Goal: Information Seeking & Learning: Learn about a topic

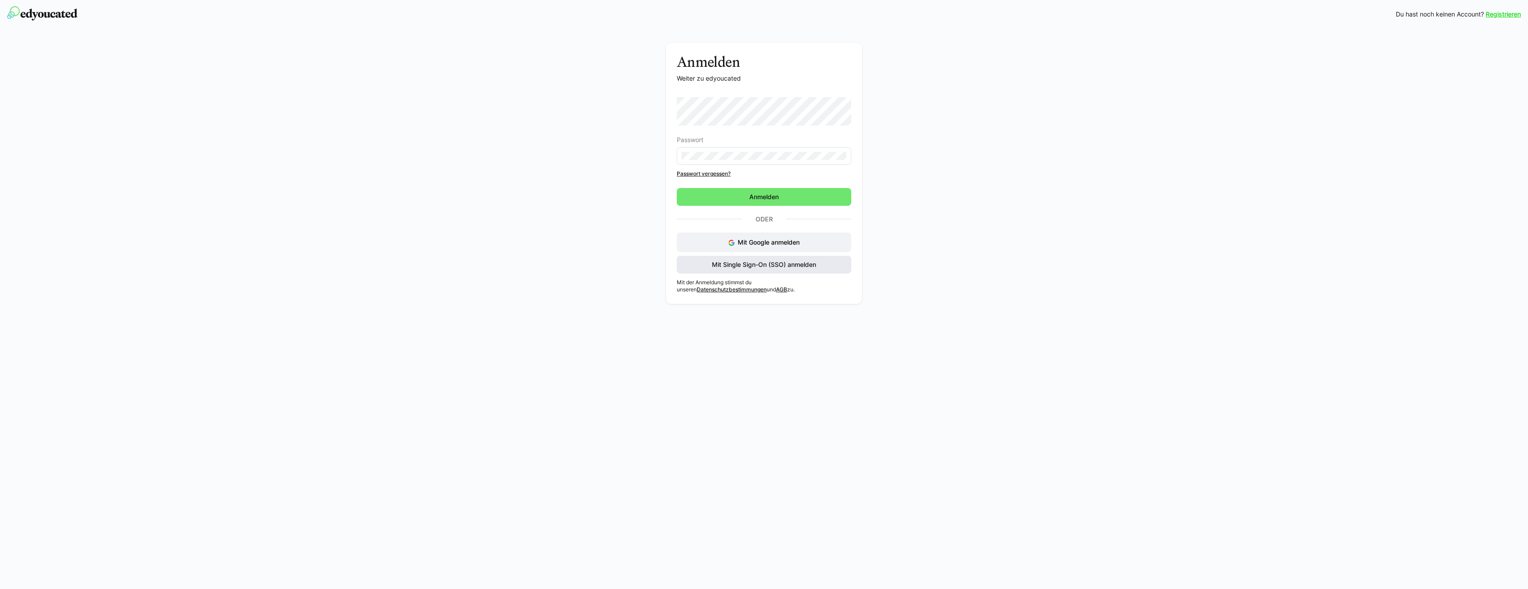
click at [715, 265] on span "Mit Single Sign-On (SSO) anmelden" at bounding box center [764, 264] width 107 height 9
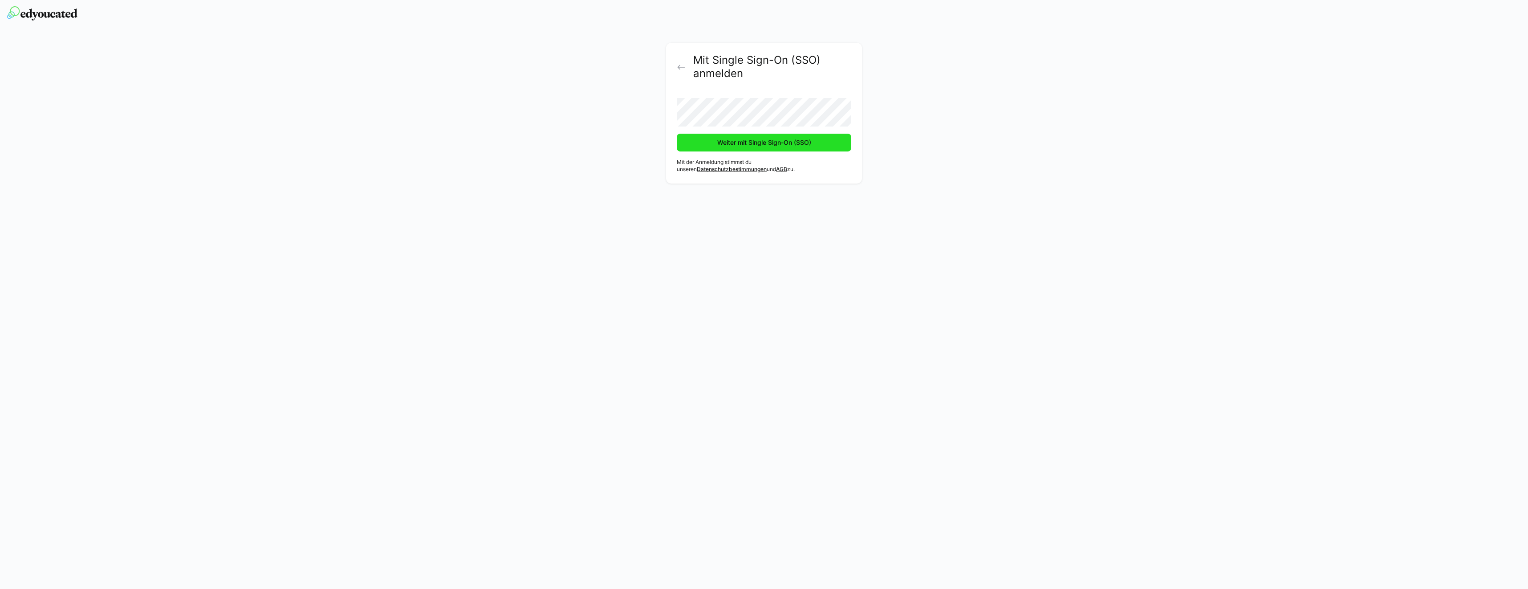
click at [749, 146] on span "Weiter mit Single Sign-On (SSO)" at bounding box center [764, 142] width 97 height 9
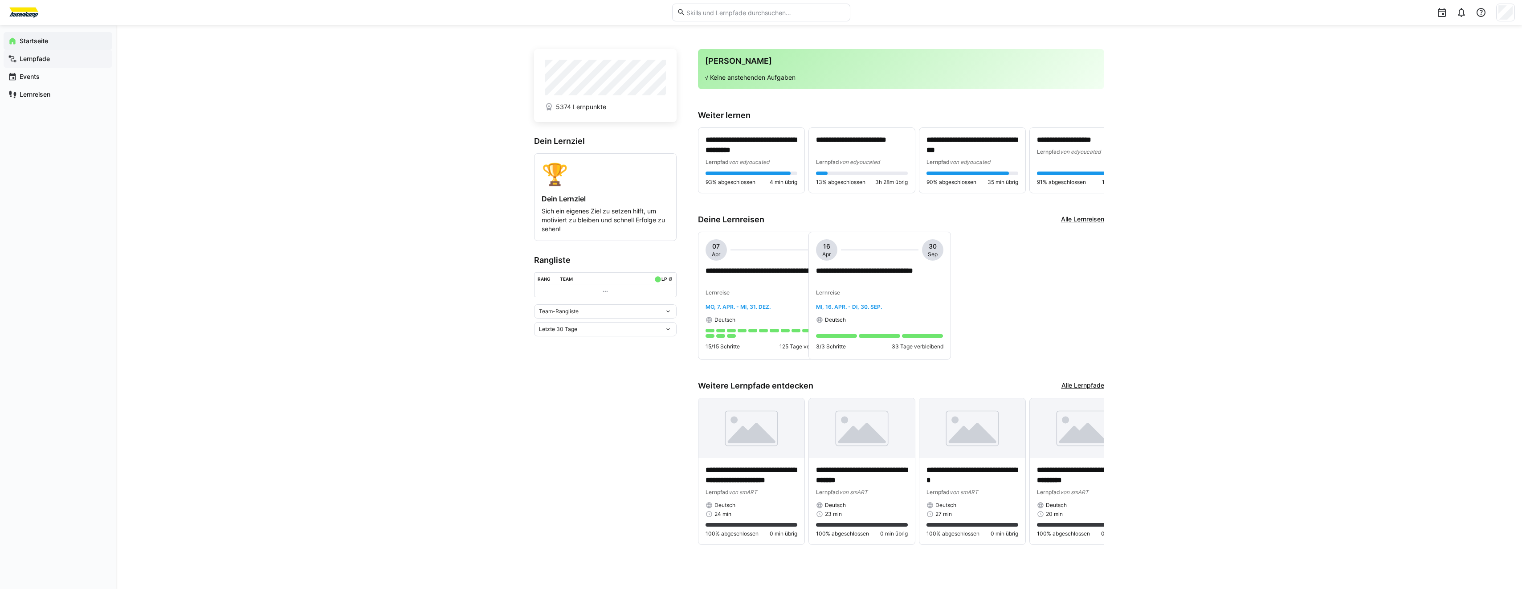
click at [61, 59] on span "Lernpfade" at bounding box center [63, 58] width 90 height 9
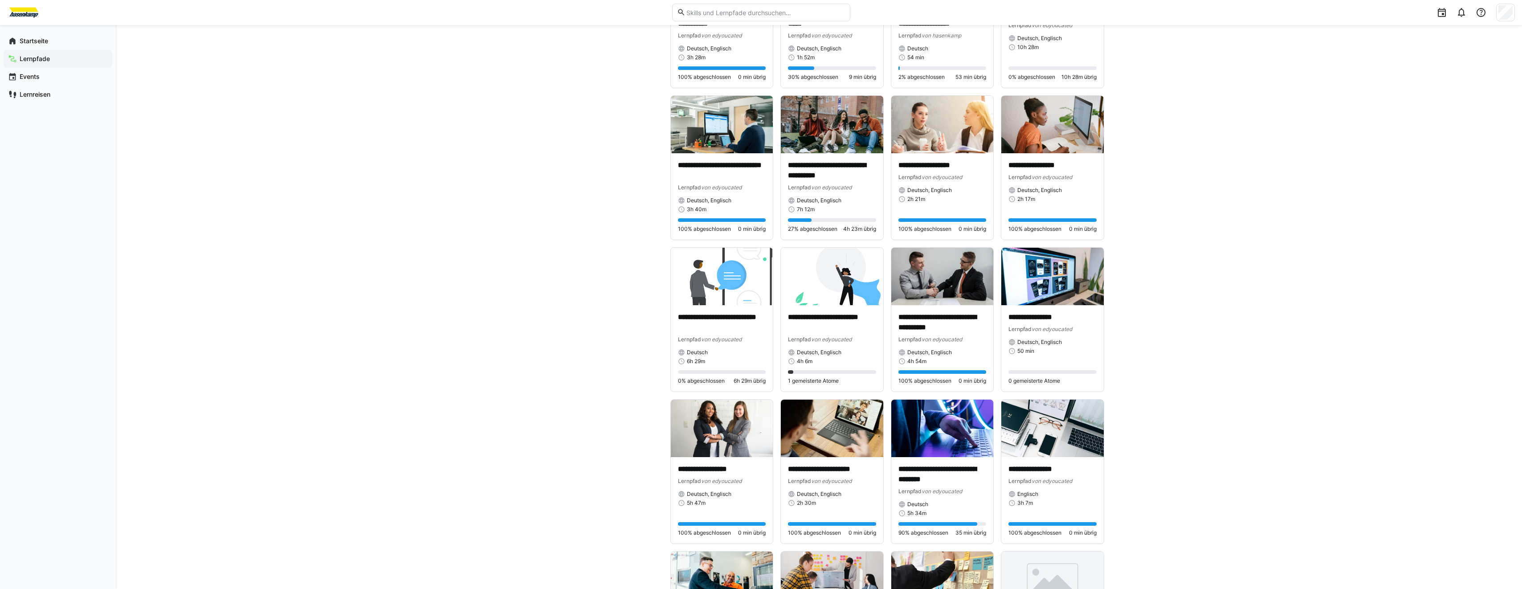
scroll to position [802, 0]
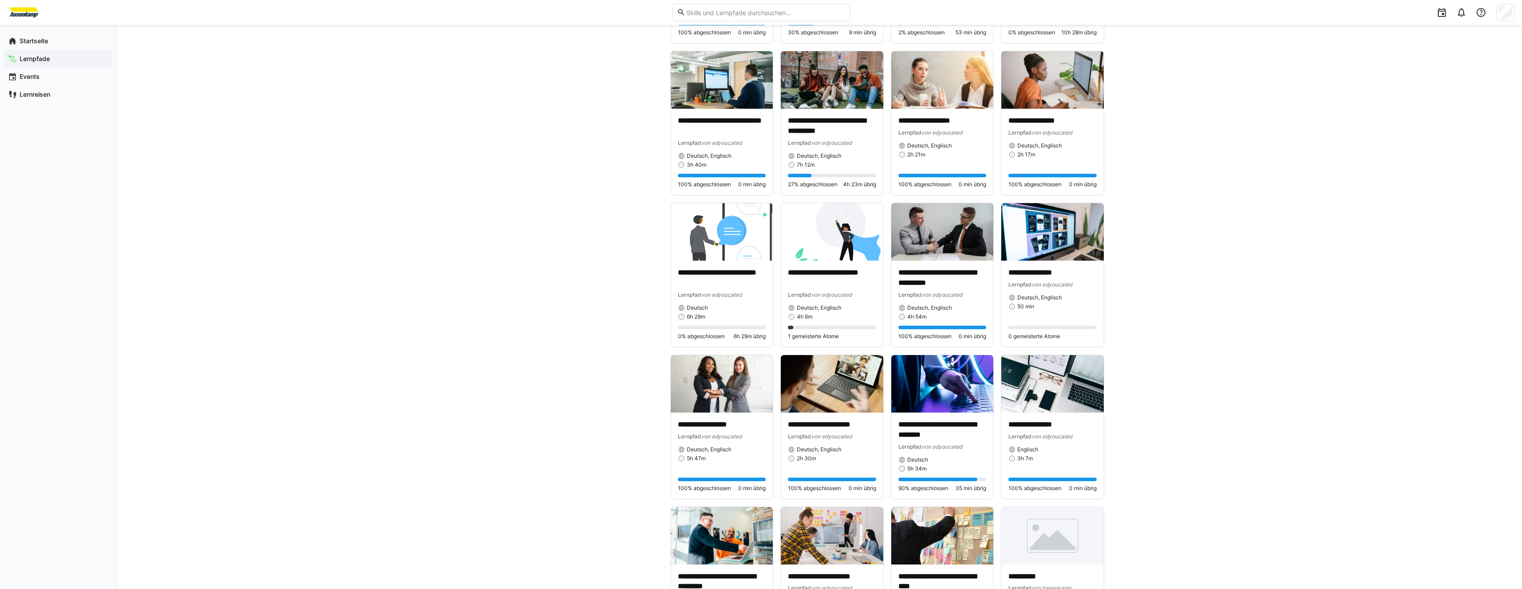
click at [861, 198] on app-cards-list "**********" at bounding box center [887, 270] width 434 height 1956
click at [1113, 175] on div "**********" at bounding box center [819, 246] width 1406 height 2046
click at [1127, 169] on div "**********" at bounding box center [819, 246] width 1406 height 2046
click at [1062, 92] on img at bounding box center [1052, 79] width 102 height 57
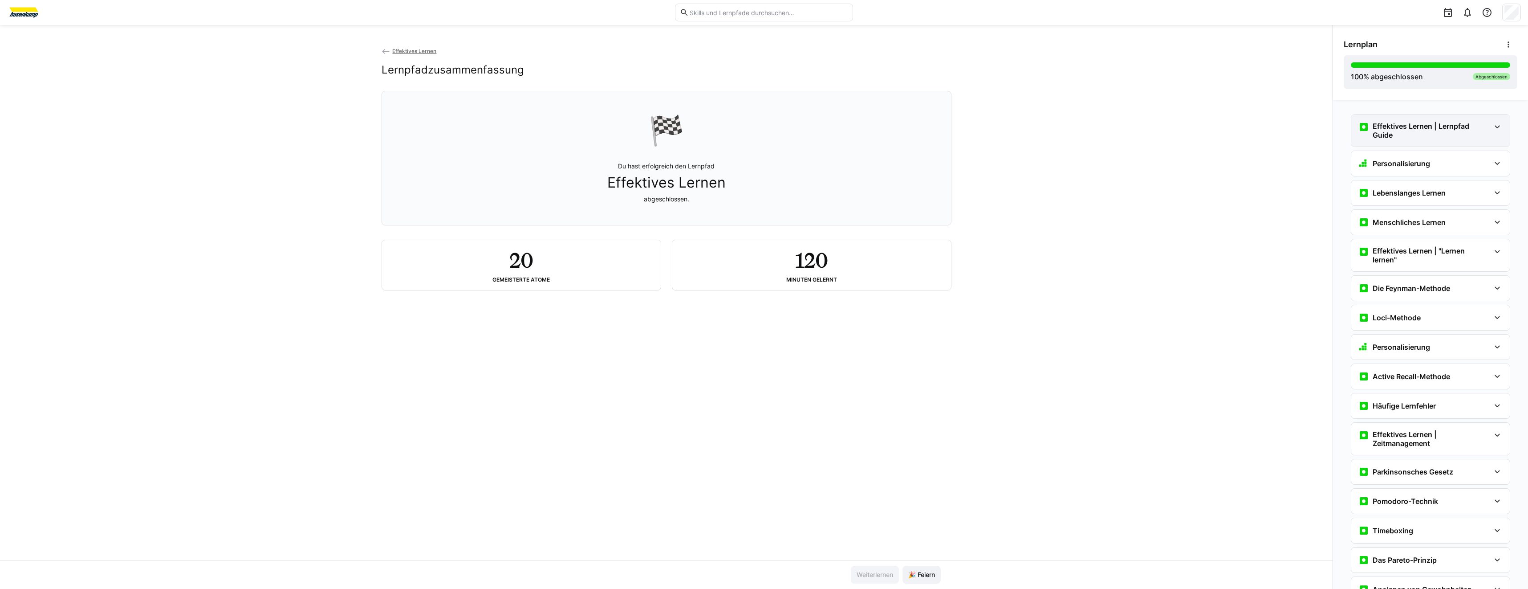
click at [1408, 138] on h3 "Effektives Lernen | Lernpfad Guide" at bounding box center [1432, 131] width 118 height 18
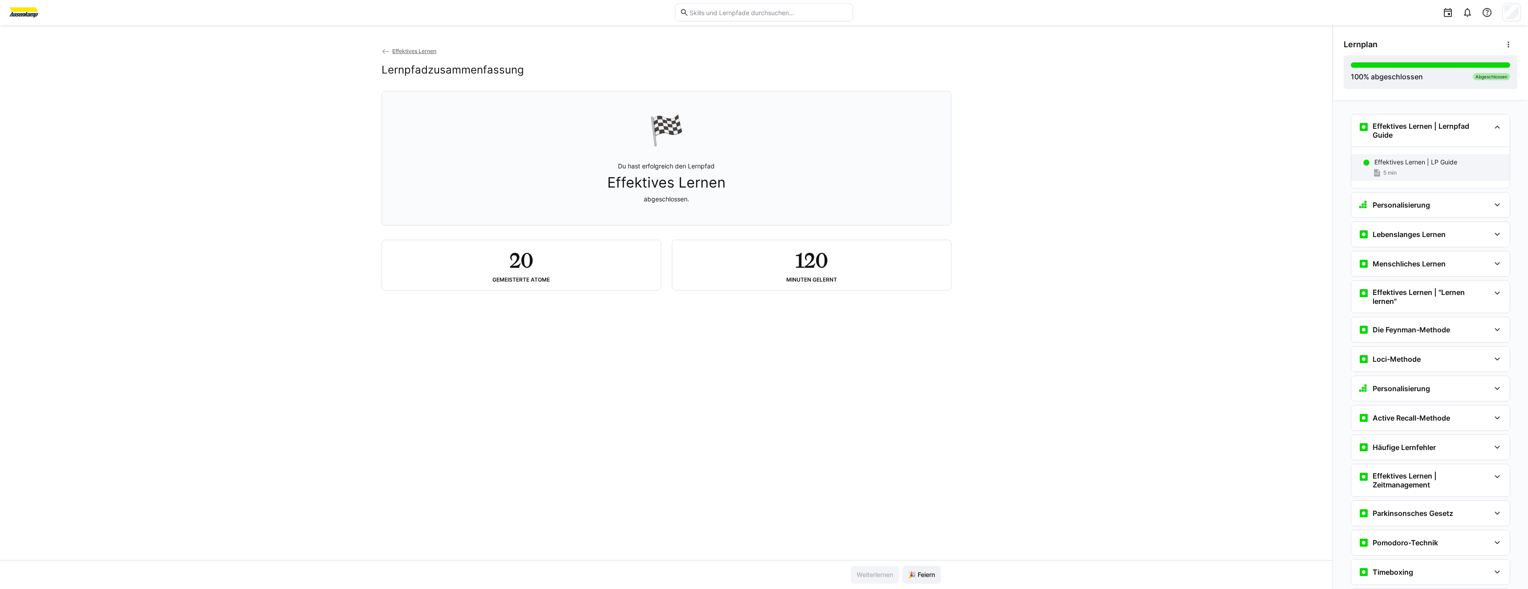
click at [1413, 158] on p "Effektives Lernen | LP Guide" at bounding box center [1416, 162] width 83 height 9
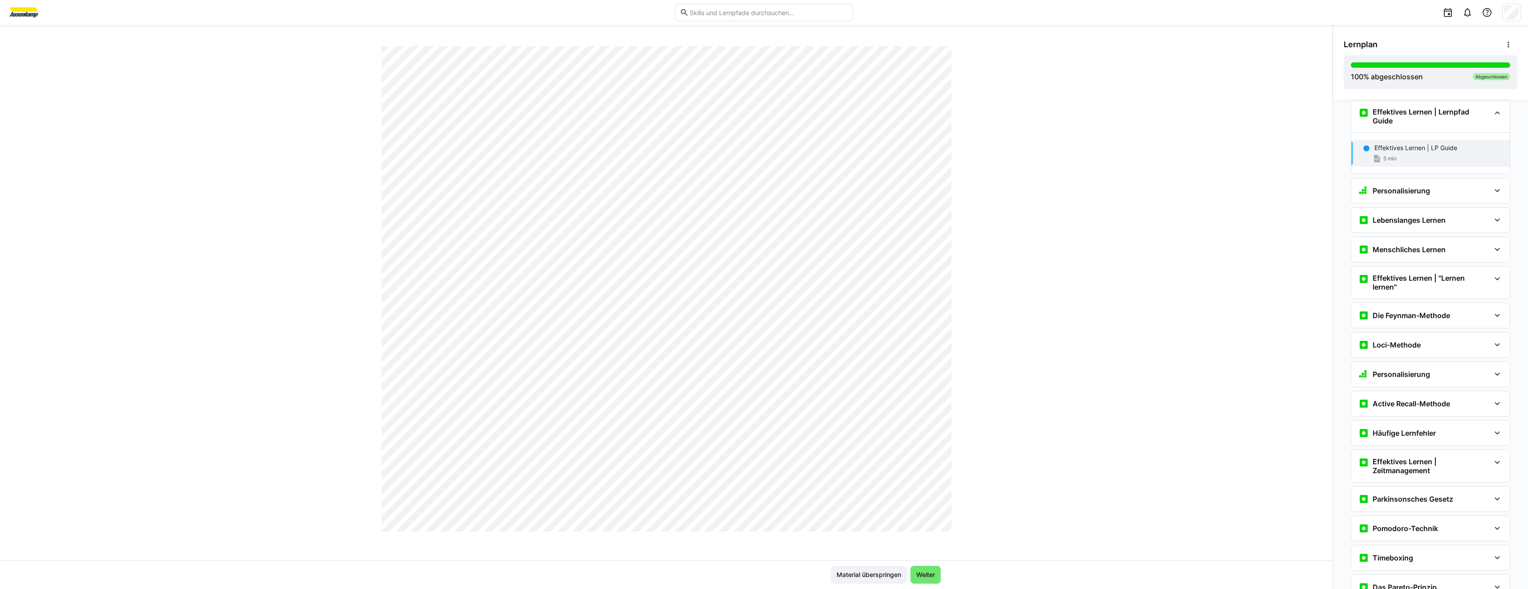
scroll to position [1156, 0]
click at [1380, 199] on div "Personalisierung" at bounding box center [1430, 190] width 159 height 25
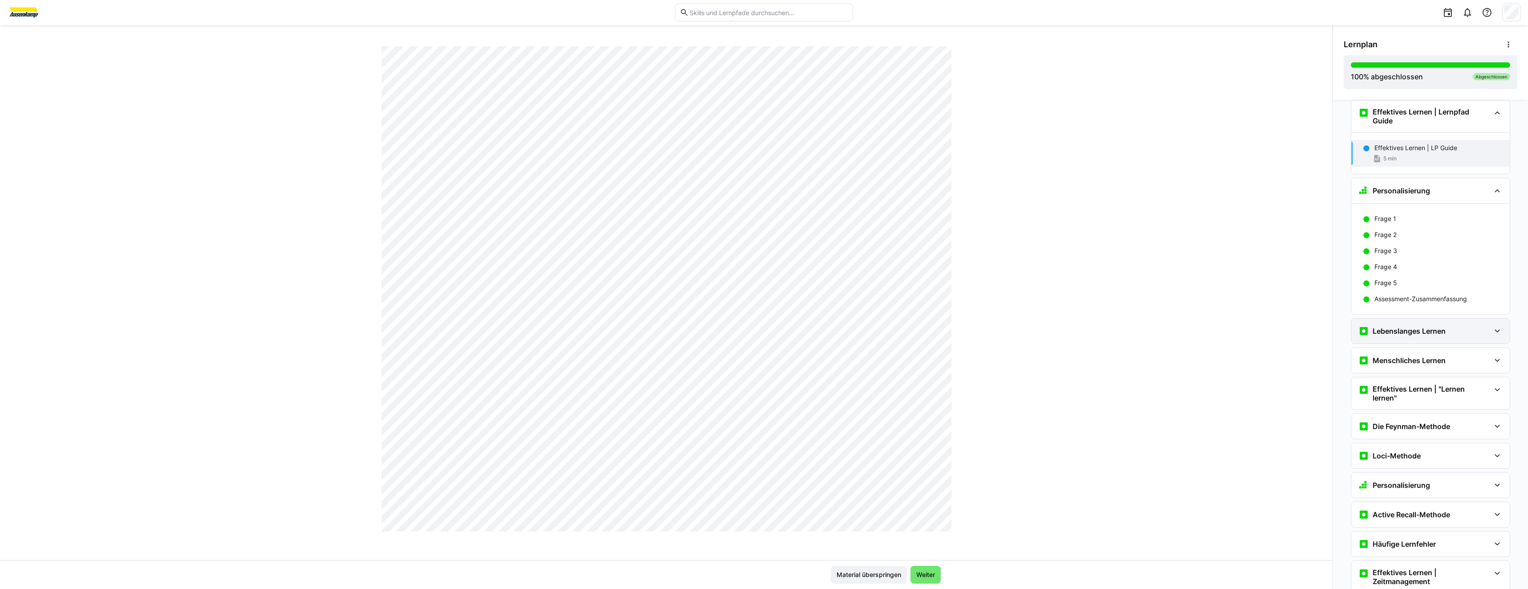
click at [1410, 327] on h3 "Lebenslanges Lernen" at bounding box center [1409, 330] width 73 height 9
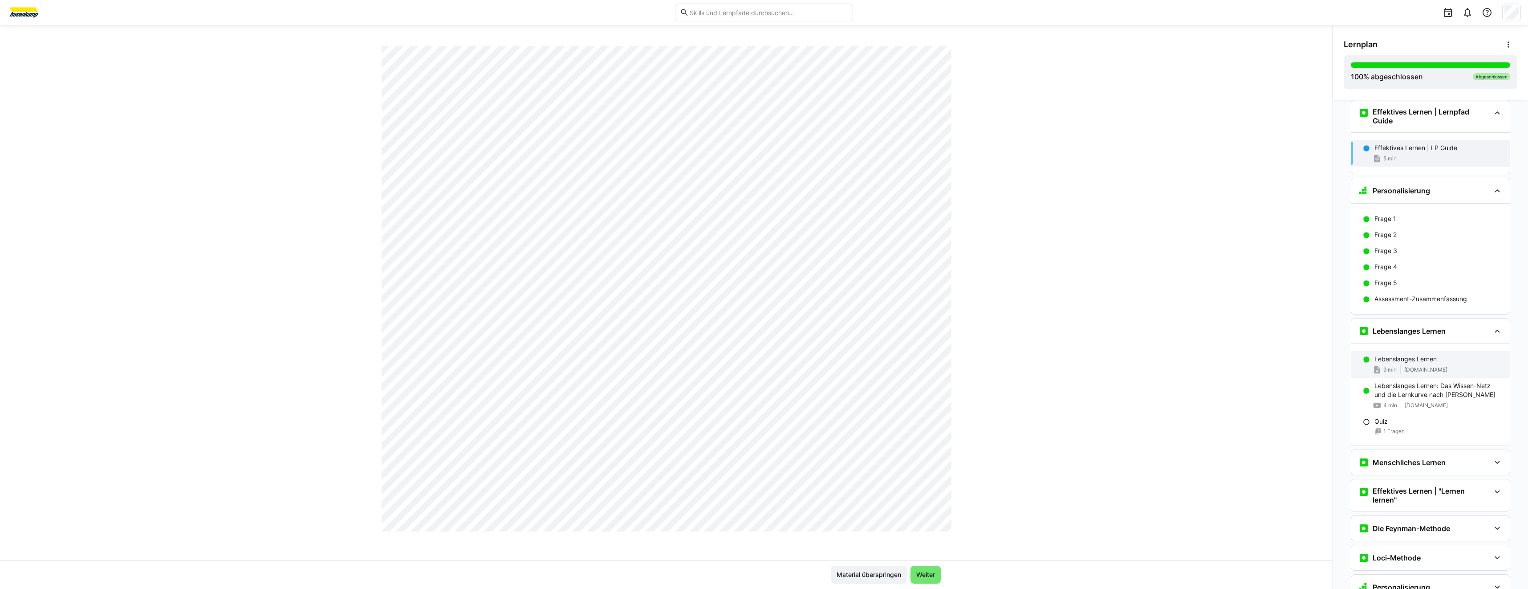
click at [1421, 359] on p "Lebenslanges Lernen" at bounding box center [1406, 358] width 62 height 9
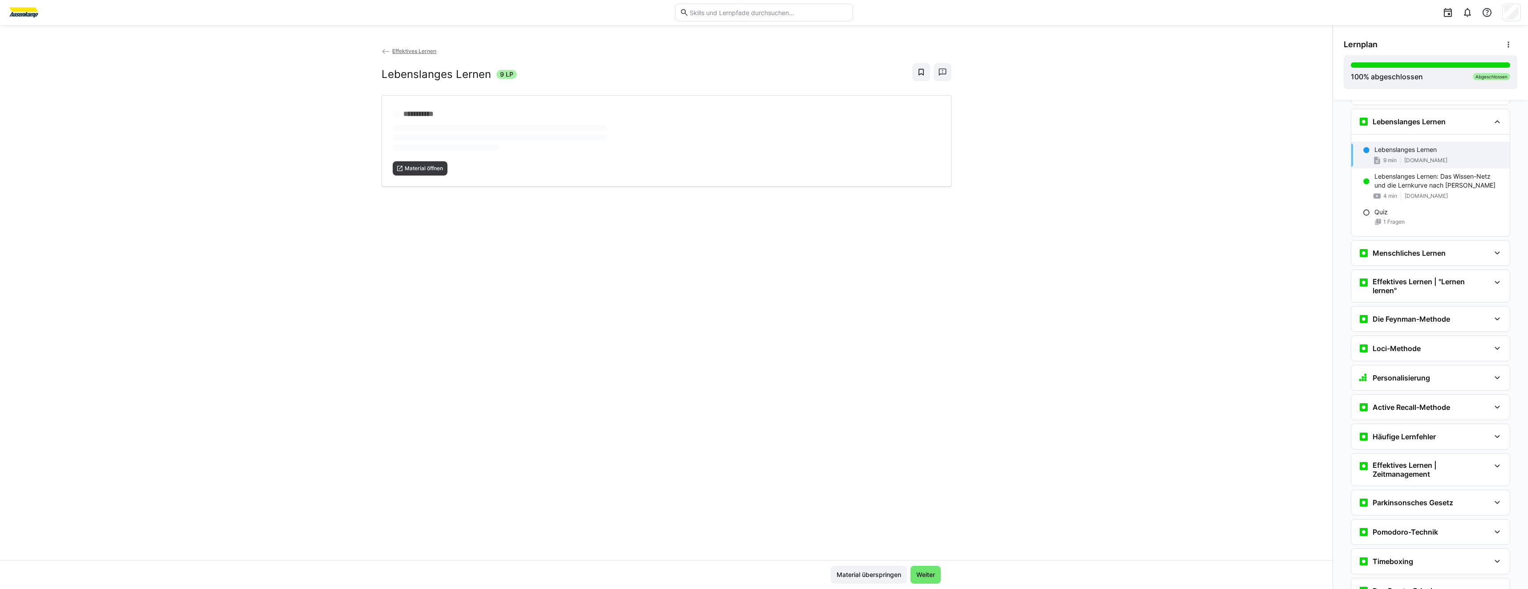
scroll to position [232, 0]
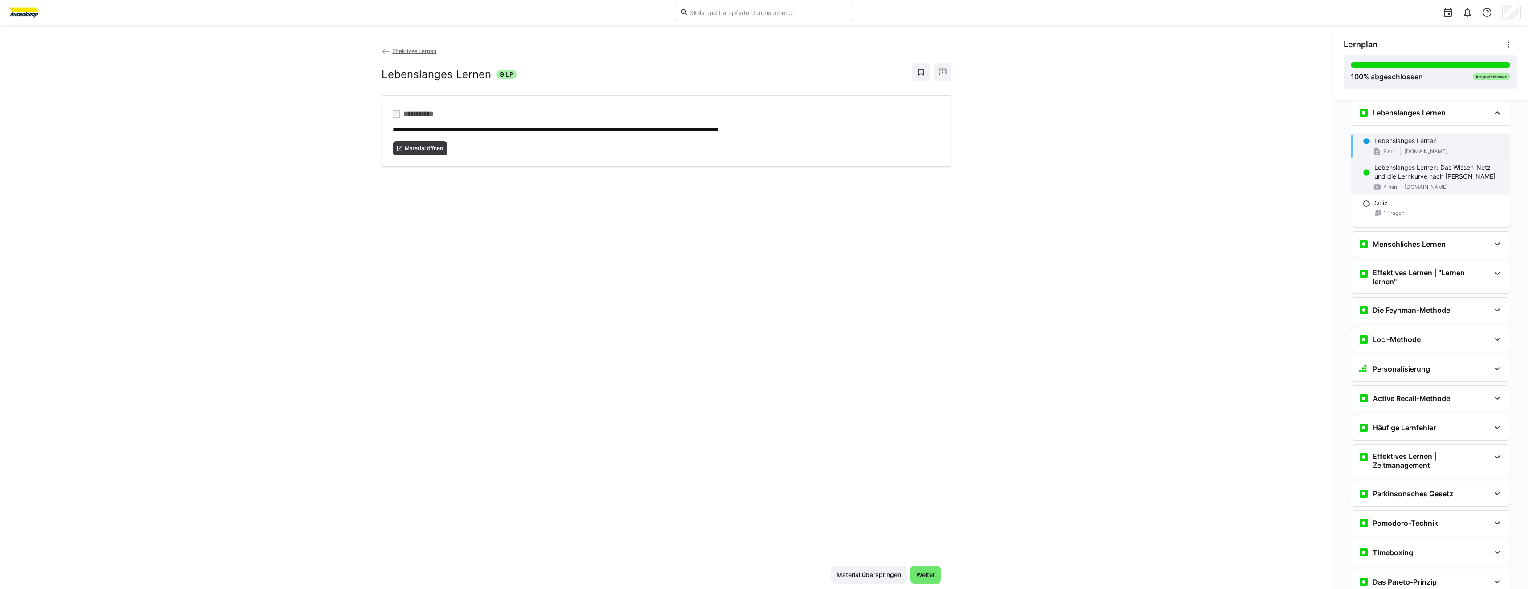
click at [1395, 175] on p "Lebenslanges Lernen: Das Wissen-Netz und die Lernkurve nach [PERSON_NAME]" at bounding box center [1439, 172] width 128 height 18
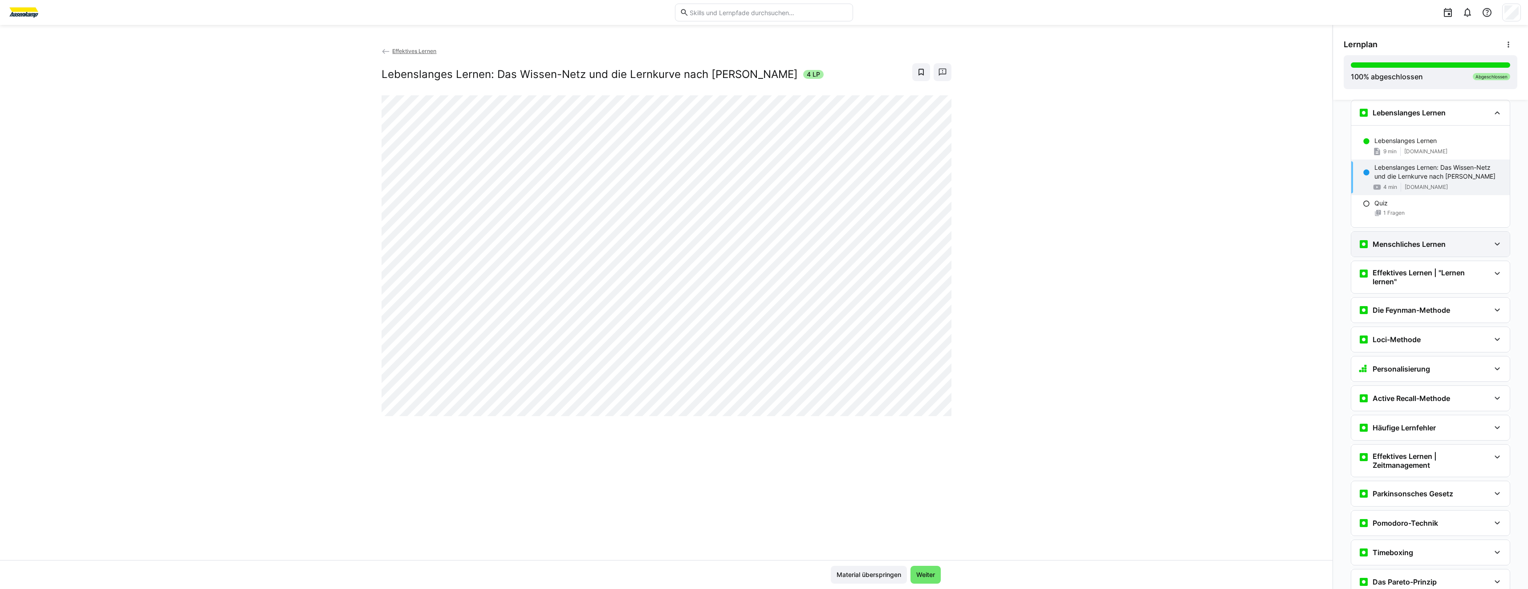
click at [1382, 253] on div "Menschliches Lernen" at bounding box center [1430, 244] width 159 height 25
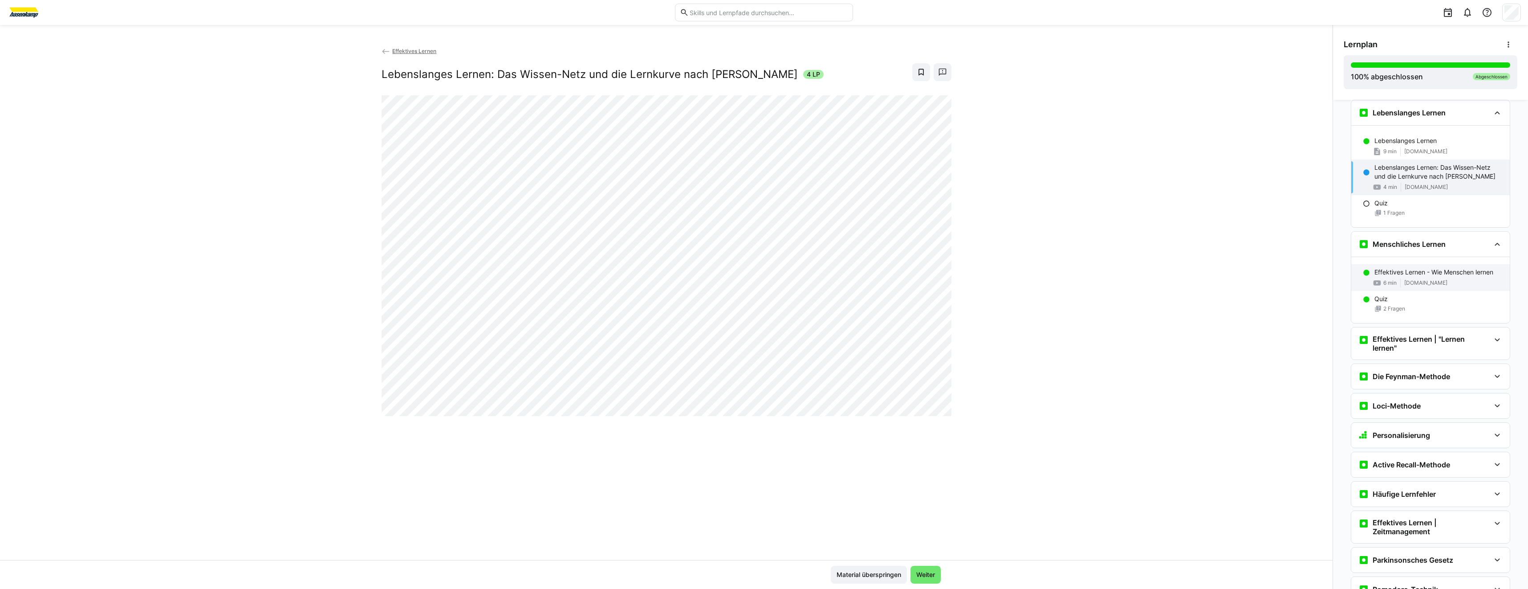
click at [1418, 287] on div "Effektives Lernen - Wie Menschen lernen 6 min [DOMAIN_NAME]" at bounding box center [1430, 277] width 159 height 27
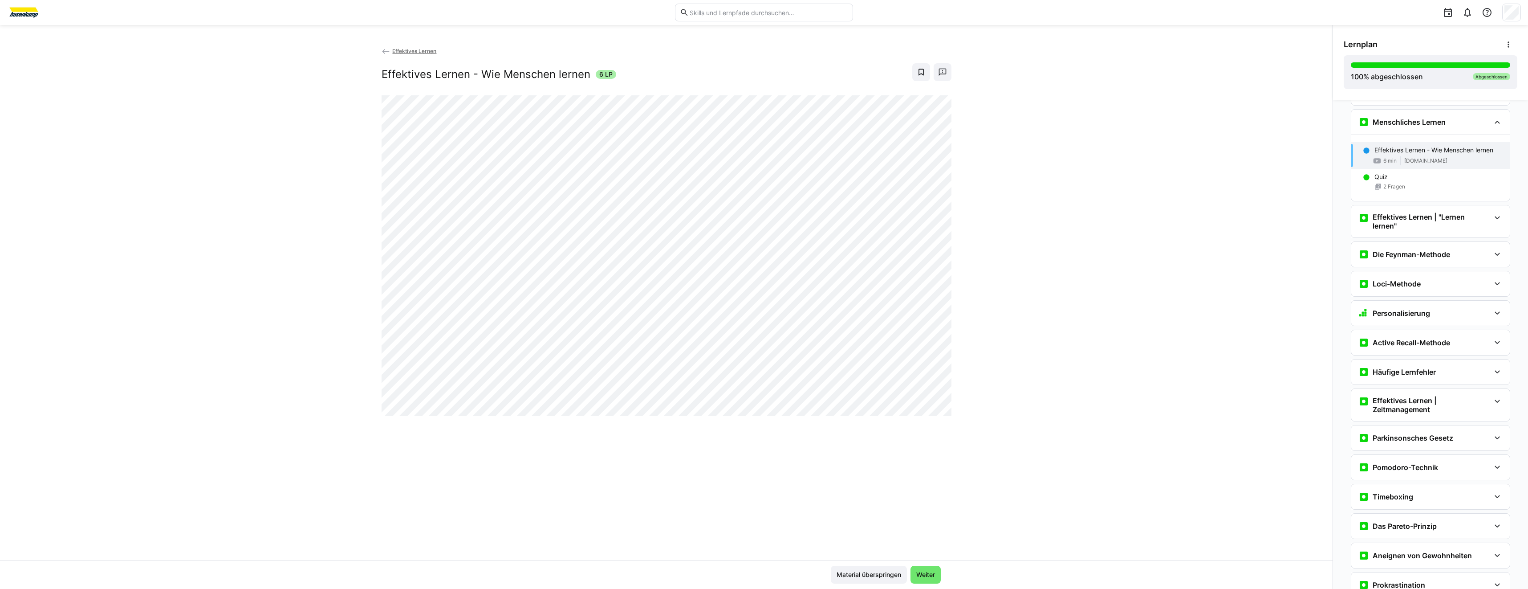
scroll to position [364, 0]
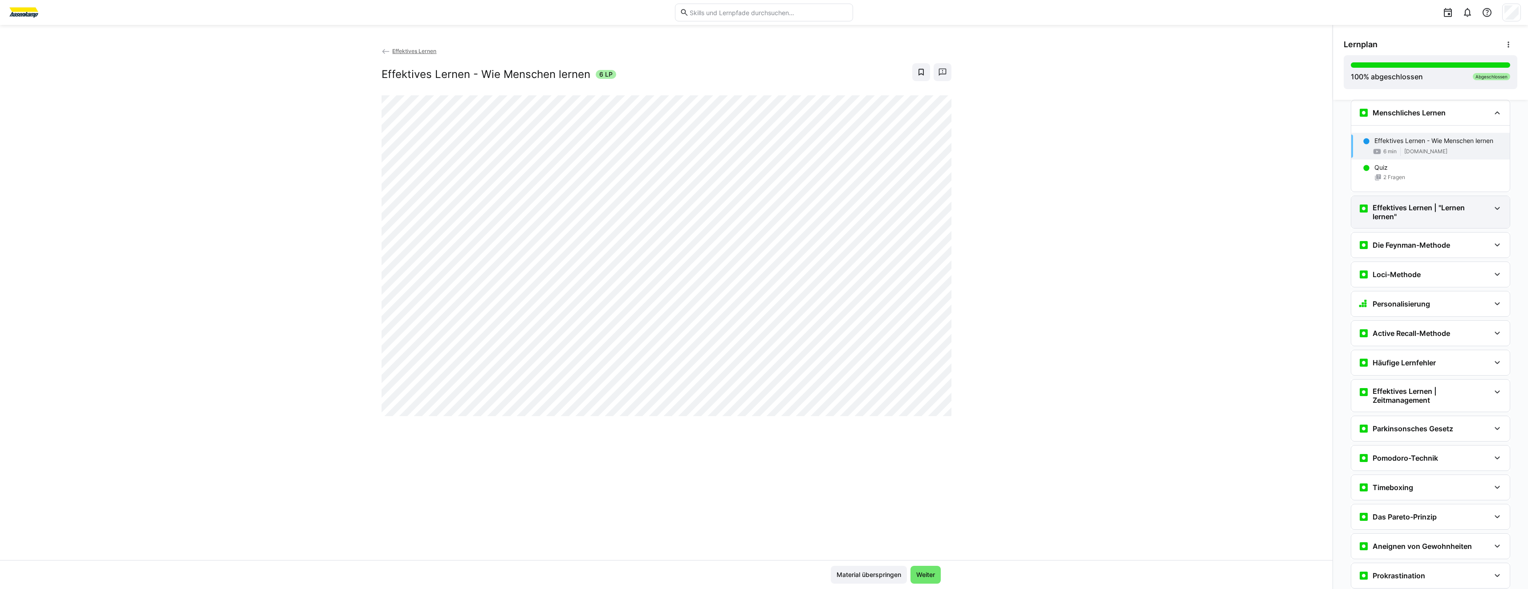
click at [1433, 218] on h3 "Effektives Lernen | "Lernen lernen"" at bounding box center [1432, 212] width 118 height 18
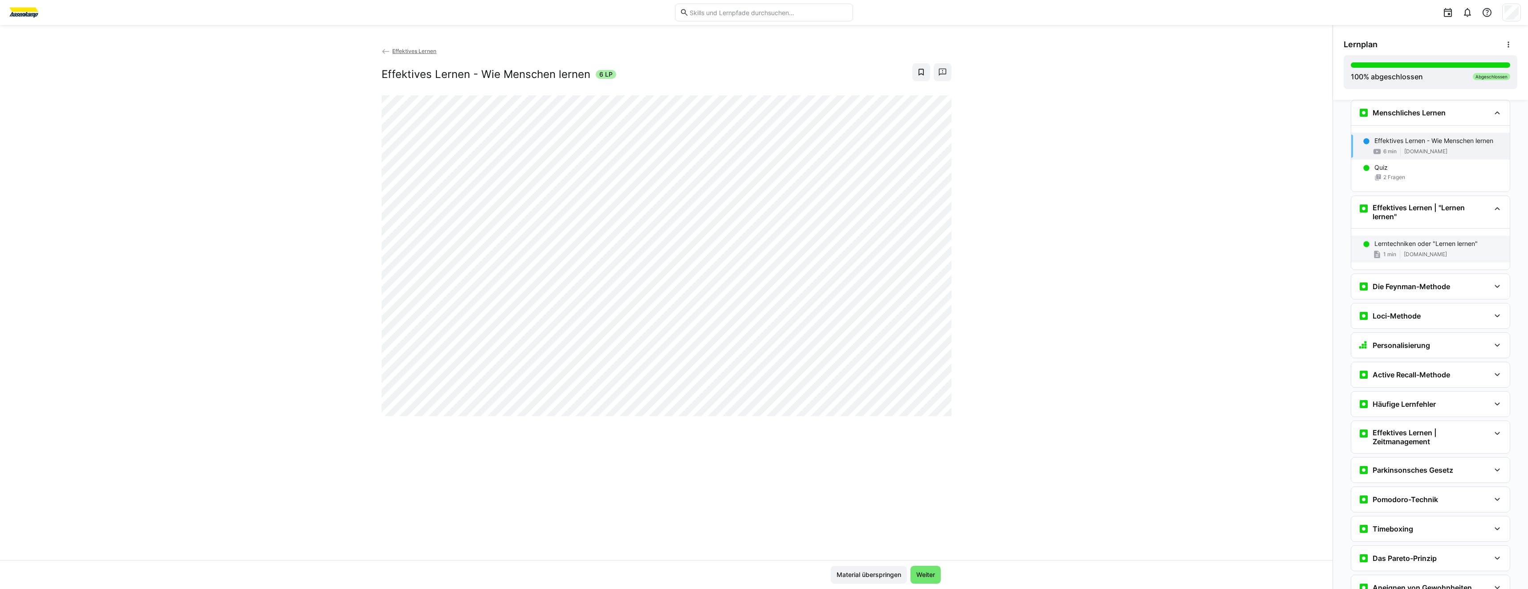
click at [1446, 251] on div "1 min [DOMAIN_NAME]" at bounding box center [1439, 254] width 128 height 9
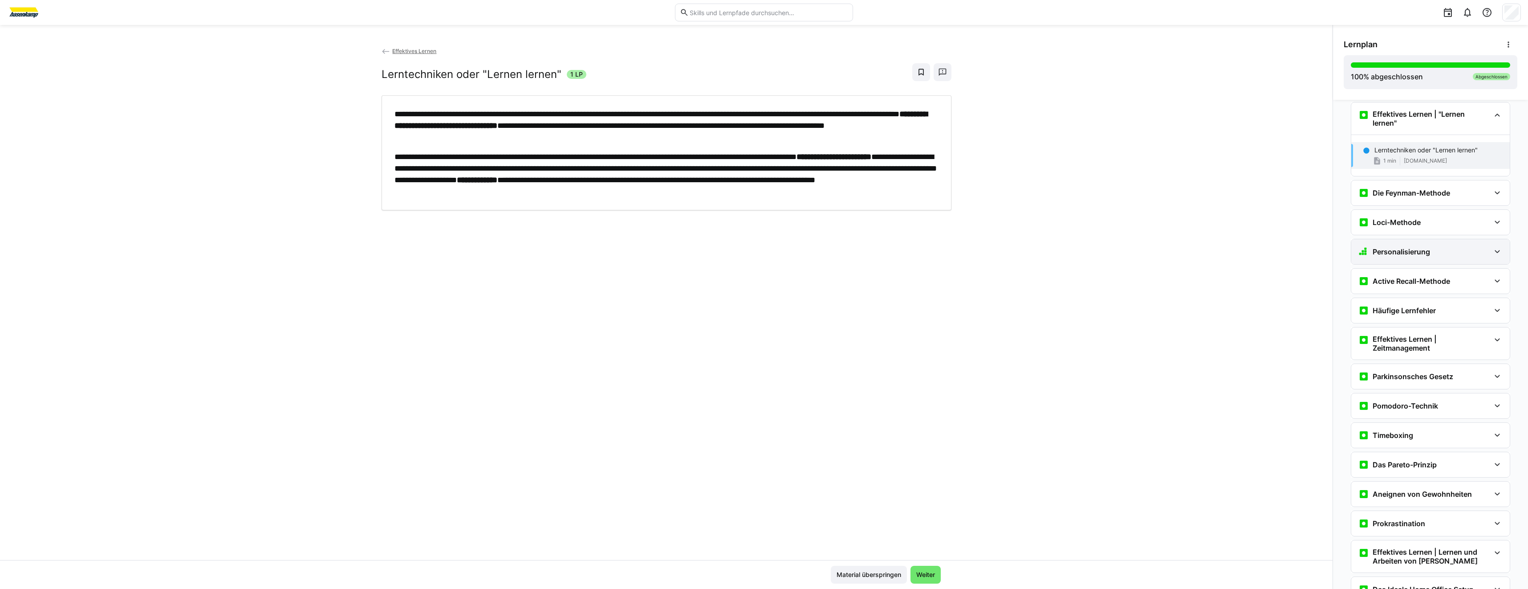
scroll to position [460, 0]
click at [1359, 186] on eds-icon at bounding box center [1364, 190] width 11 height 11
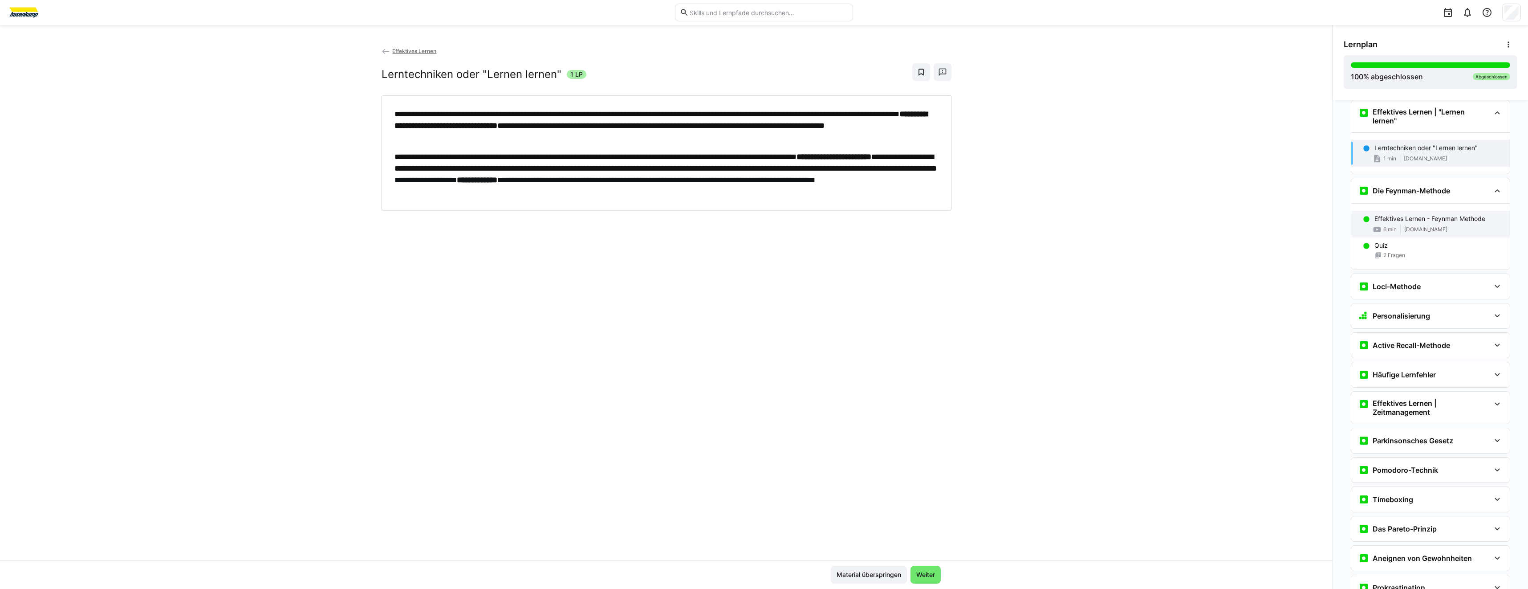
click at [1400, 226] on span at bounding box center [1400, 229] width 0 height 9
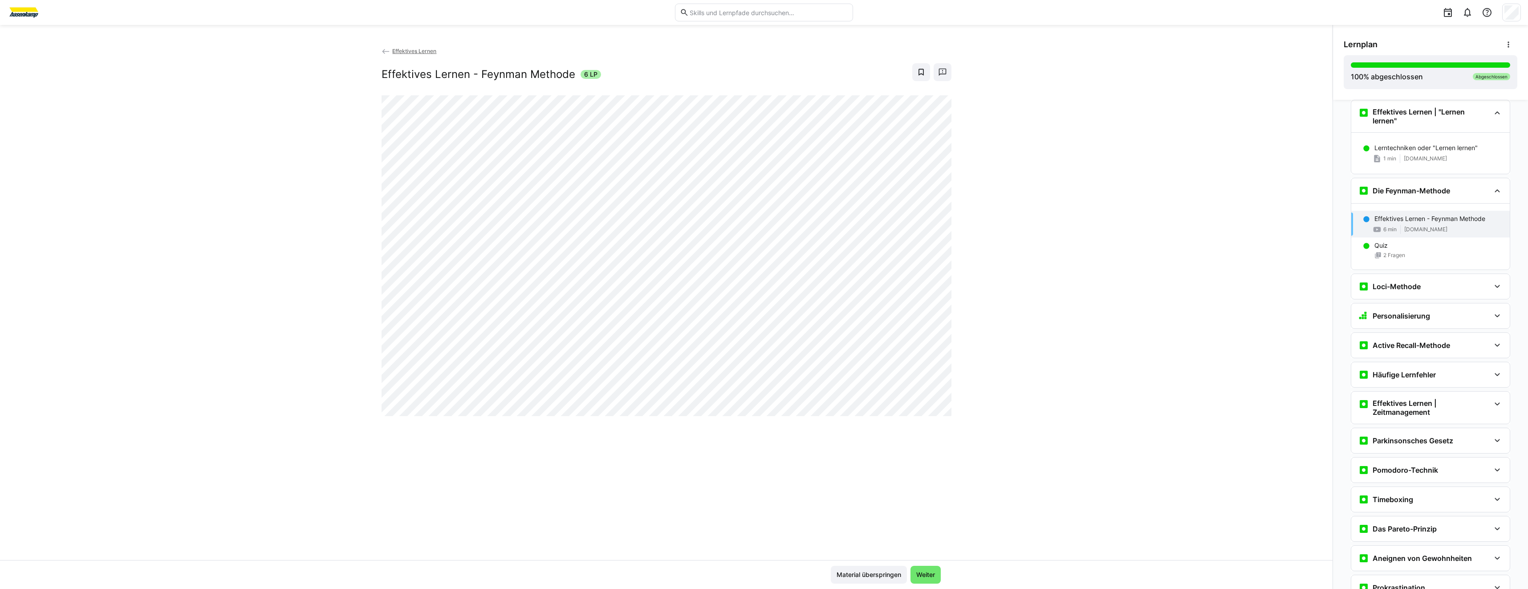
scroll to position [537, 0]
